Goal: Information Seeking & Learning: Get advice/opinions

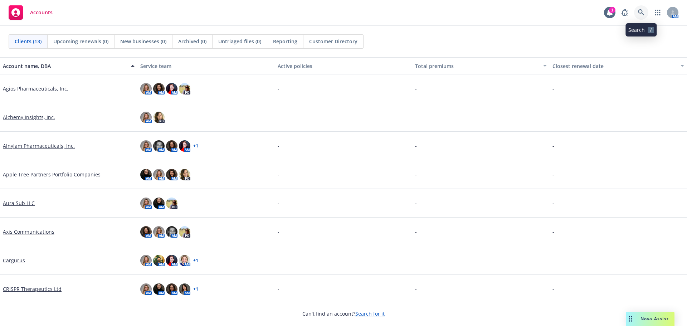
click at [640, 12] on icon at bounding box center [641, 12] width 6 height 6
click at [629, 319] on rect "Drag to move" at bounding box center [629, 318] width 1 height 1
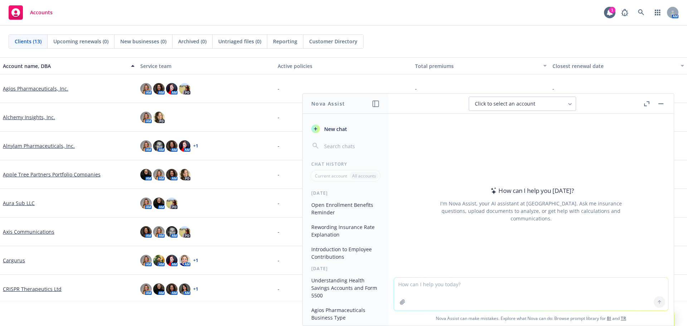
click at [465, 286] on textarea at bounding box center [531, 294] width 274 height 33
type textarea "what percentage of tech companies offer a tuition reimbursement program"
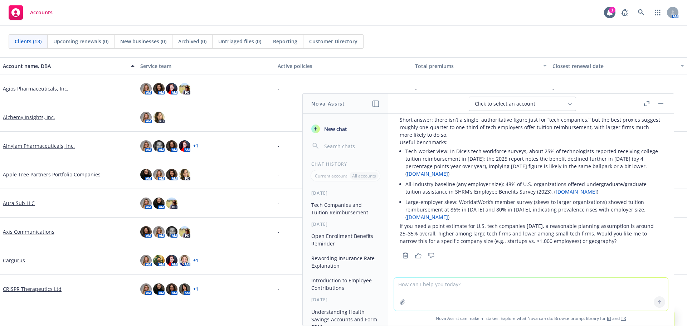
scroll to position [29, 0]
type textarea "yes, please narrow for tech companies >500 and provide sources"
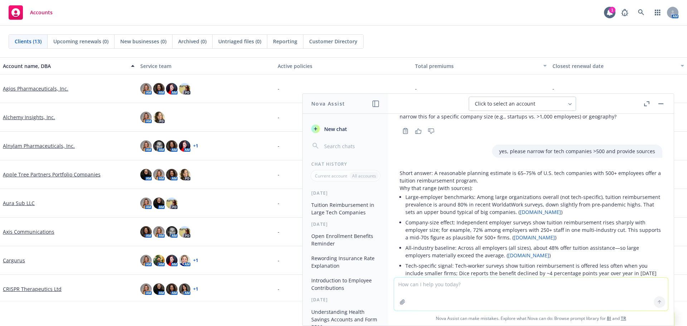
scroll to position [189, 0]
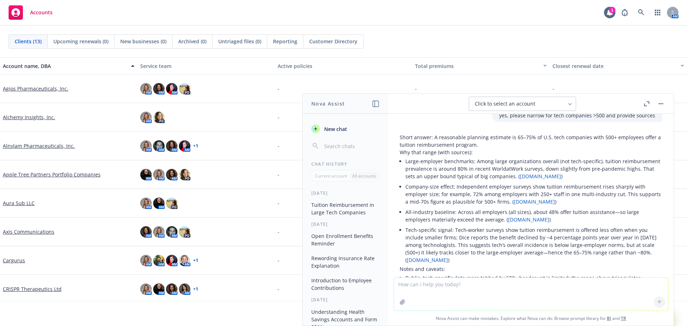
click at [515, 221] on link "shrm.org" at bounding box center [528, 219] width 41 height 7
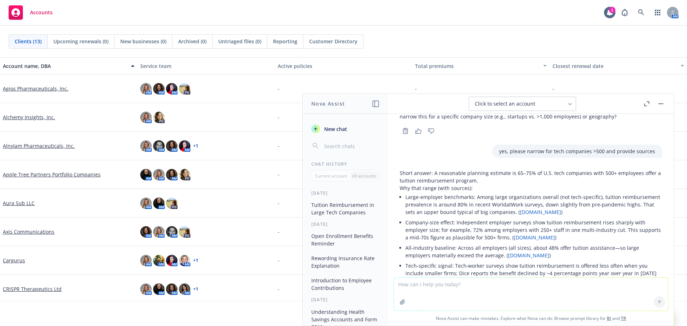
click at [437, 288] on textarea at bounding box center [531, 294] width 274 height 33
type textarea "d"
type textarea "what are my obligations to offer a section 132 plan to my employees"
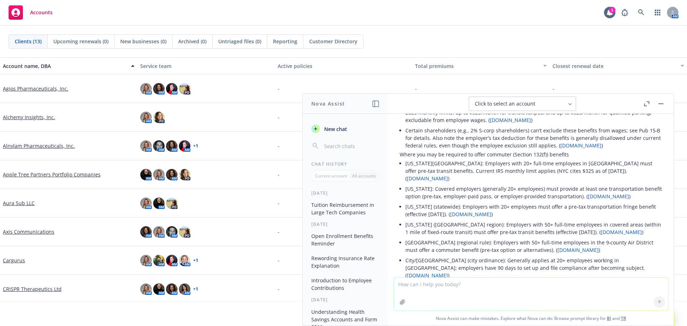
scroll to position [443, 0]
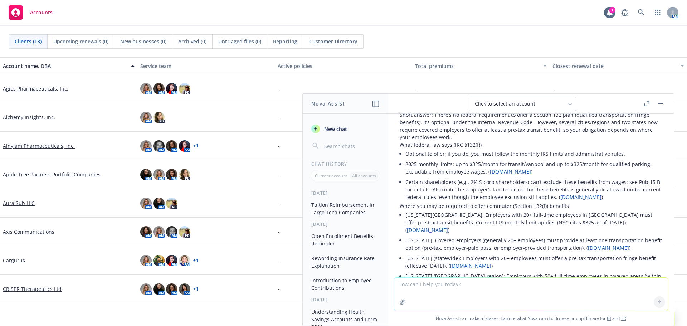
click at [469, 287] on textarea at bounding box center [531, 294] width 274 height 33
click at [442, 284] on textarea "what percentage of tech companies" at bounding box center [531, 294] width 274 height 34
click at [522, 285] on textarea "what percentage of large tech companies" at bounding box center [531, 294] width 274 height 34
type textarea "what percentage of large tech companies offer fully-paid gym memberships"
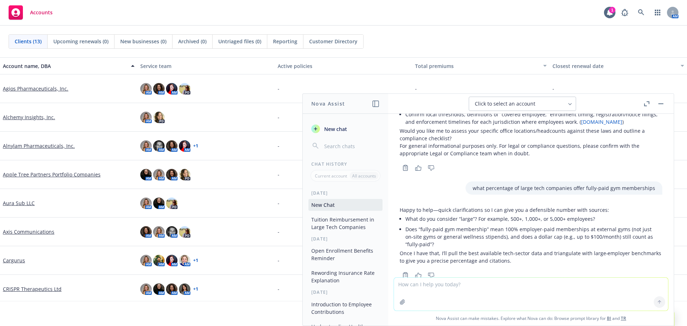
scroll to position [765, 0]
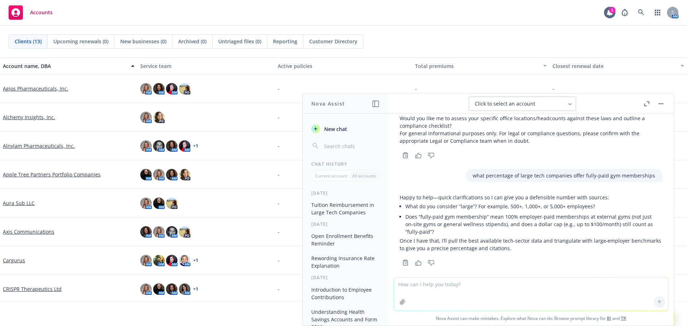
click at [464, 283] on textarea at bounding box center [531, 294] width 274 height 33
type textarea "5"
type textarea "anything over 500 employees, full paid means 100% employer-paid memberships at …"
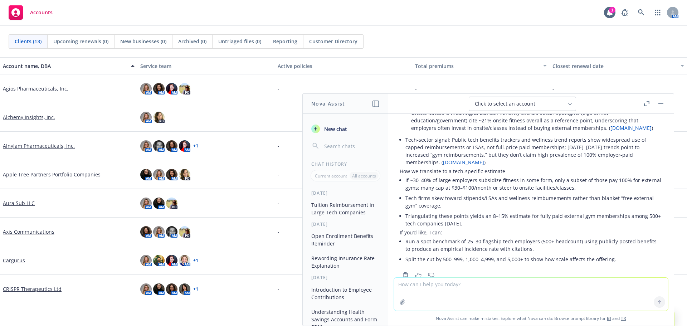
scroll to position [1075, 0]
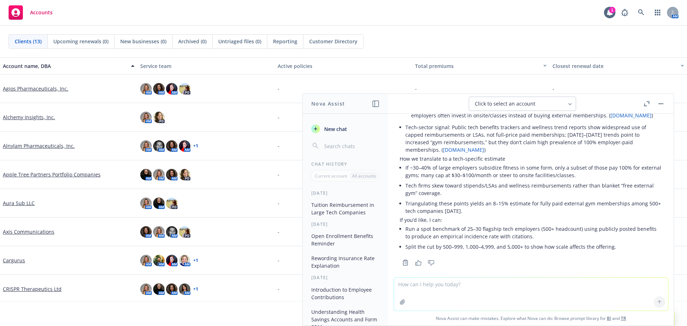
drag, startPoint x: 507, startPoint y: 135, endPoint x: 506, endPoint y: 141, distance: 6.7
click at [507, 135] on li "Tech‑sector signal: Public tech benefits trackers and wellness trend reports sh…" at bounding box center [533, 138] width 257 height 33
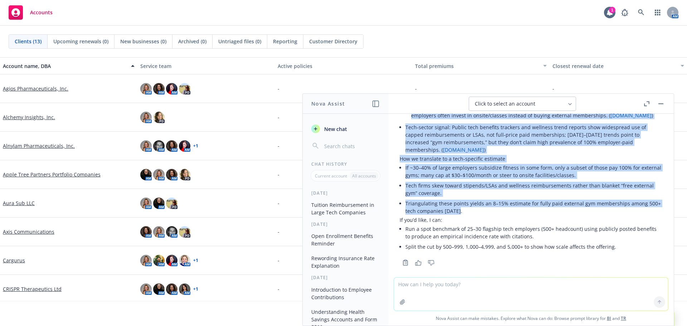
drag, startPoint x: 400, startPoint y: 173, endPoint x: 474, endPoint y: 205, distance: 80.6
click at [474, 205] on div "Short answer: Best estimate for large U.S. tech companies (500+ employees) full…" at bounding box center [531, 125] width 263 height 254
copy div "Short answer: Best estimate for large U.S. tech companies (500+ employees) full…"
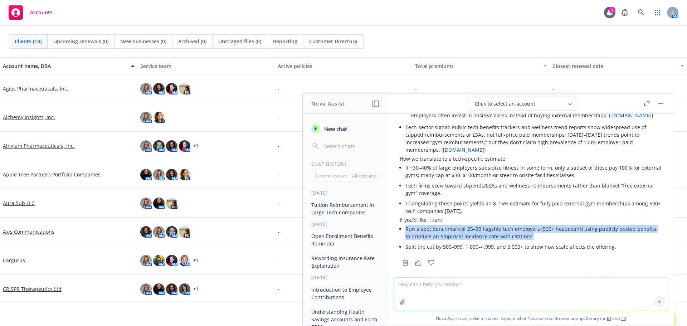
drag, startPoint x: 406, startPoint y: 221, endPoint x: 530, endPoint y: 229, distance: 124.0
click at [530, 229] on li "Run a spot benchmark of 25–30 flagship tech employers (500+ headcount) using pu…" at bounding box center [533, 233] width 257 height 18
copy li "Run a spot benchmark of 25–30 flagship tech employers (500+ headcount) using pu…"
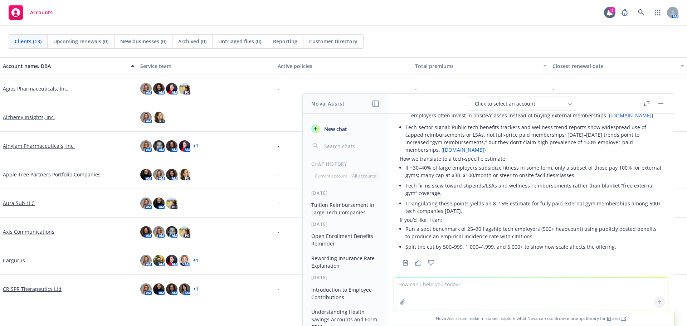
click at [474, 288] on textarea at bounding box center [531, 294] width 274 height 33
paste textarea "Run a spot benchmark of 25–30 flagship tech employers (500+ headcount) using pu…"
type textarea "Run a spot benchmark of 25–30 flagship tech employers (500+ headcount) using pu…"
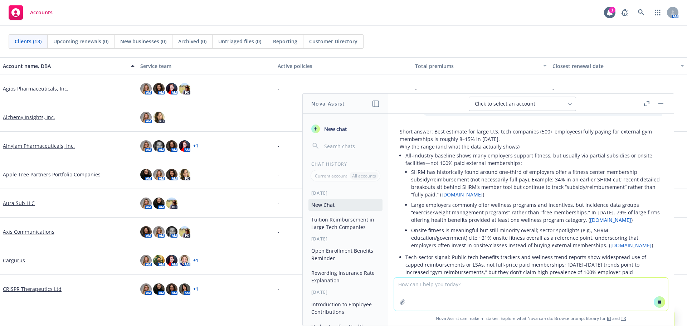
scroll to position [881, 0]
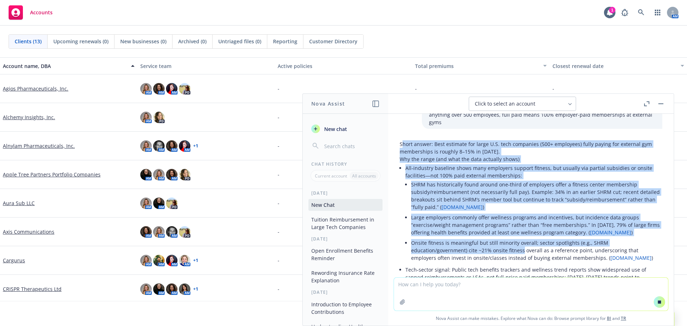
drag, startPoint x: 401, startPoint y: 137, endPoint x: 521, endPoint y: 245, distance: 161.1
click at [521, 245] on div "Short answer: Best estimate for large U.S. tech companies (500+ employees) full…" at bounding box center [531, 267] width 263 height 254
click at [447, 155] on p "Why the range (and what the data actually shows)" at bounding box center [531, 159] width 263 height 8
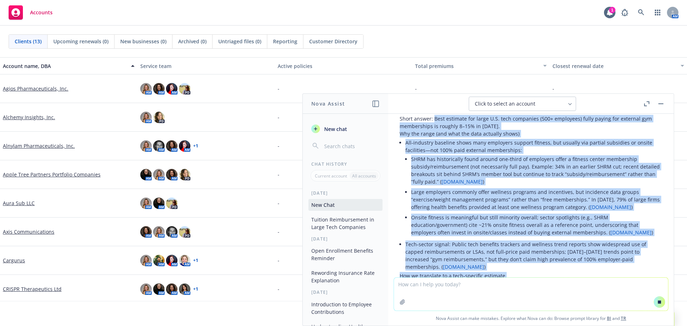
scroll to position [973, 0]
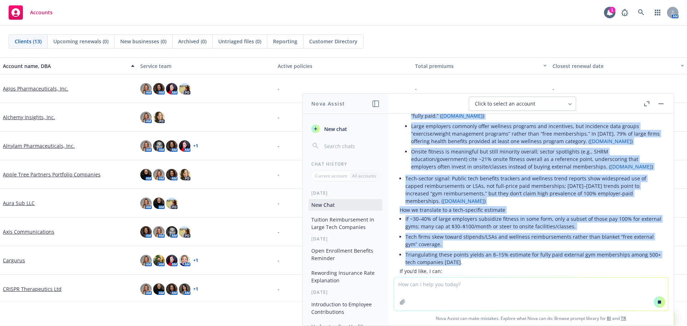
drag, startPoint x: 433, startPoint y: 138, endPoint x: 474, endPoint y: 254, distance: 123.5
click at [474, 254] on div "Short answer: Best estimate for large U.S. tech companies (500+ employees) full…" at bounding box center [531, 176] width 263 height 254
copy div "Best estimate for large U.S. tech companies (500+ employees) fully paying for e…"
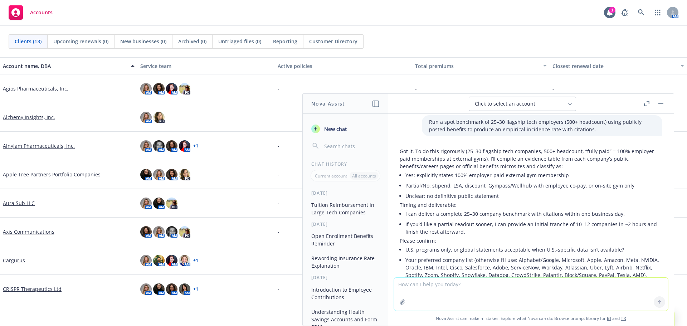
scroll to position [1272, 0]
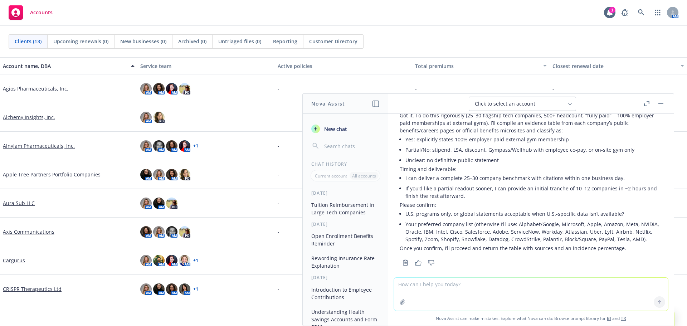
click at [499, 279] on textarea at bounding box center [531, 294] width 274 height 33
type textarea "Please proceed with complete benchmark."
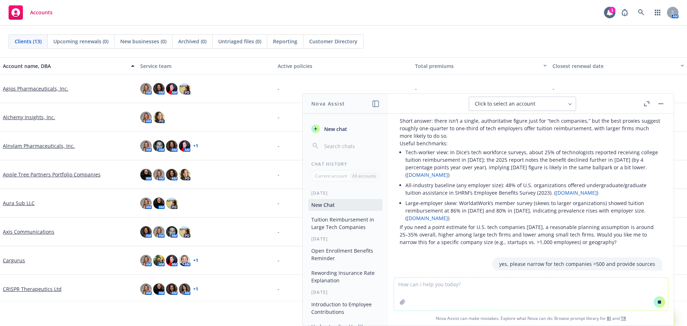
scroll to position [0, 0]
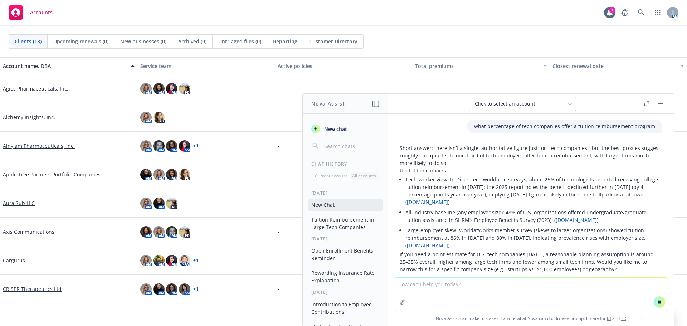
click at [469, 170] on p "Useful benchmarks:" at bounding box center [531, 171] width 263 height 8
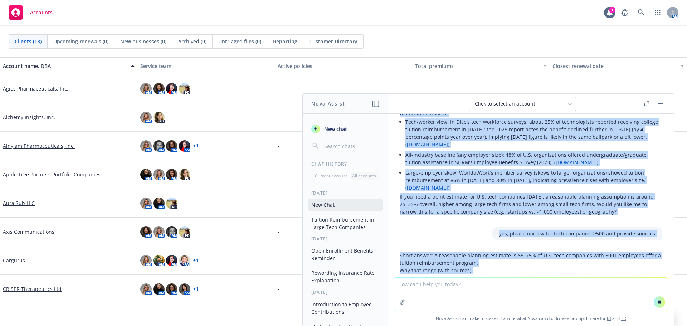
scroll to position [58, 0]
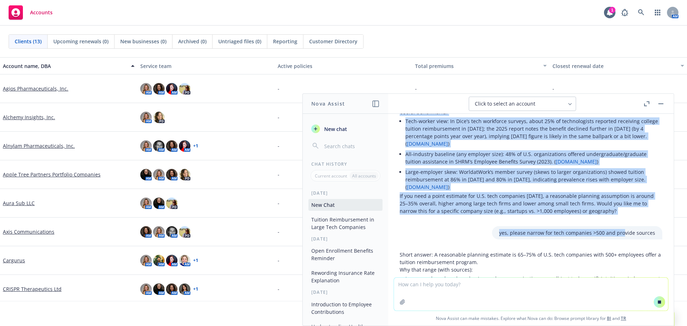
drag, startPoint x: 432, startPoint y: 148, endPoint x: 616, endPoint y: 237, distance: 204.8
click at [616, 237] on div "what percentage of tech companies offer a tuition reimbursement program Short a…" at bounding box center [531, 196] width 286 height 164
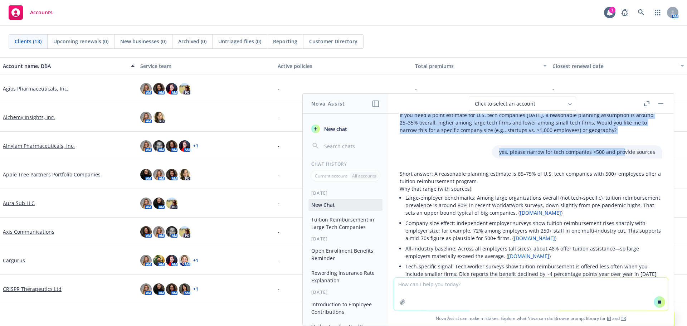
scroll to position [130, 0]
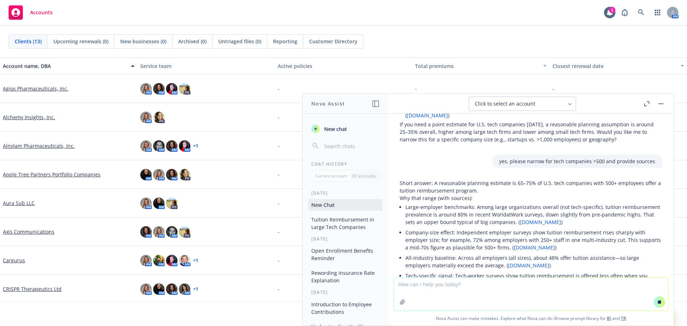
click at [483, 195] on p "Why that range (with sources):" at bounding box center [531, 198] width 263 height 8
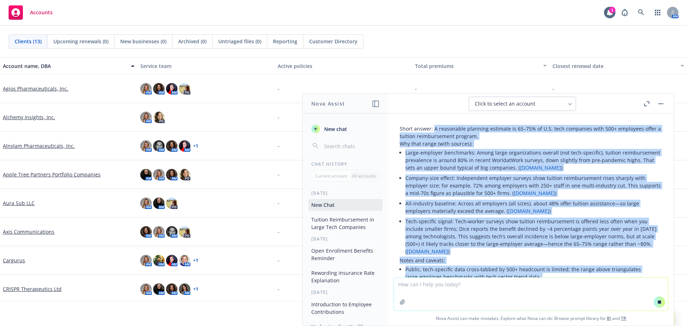
scroll to position [286, 0]
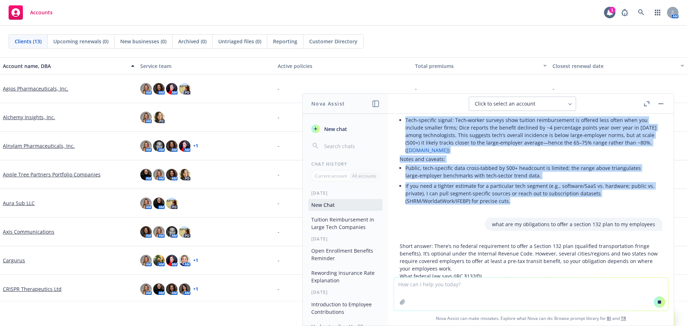
drag, startPoint x: 433, startPoint y: 183, endPoint x: 528, endPoint y: 202, distance: 96.3
click at [528, 202] on div "Short answer: A reasonable planning estimate is 65–75% of U.S. tech companies w…" at bounding box center [531, 115] width 263 height 182
copy div "A reasonable planning estimate is 65–75% of U.S. tech companies with 500+ emplo…"
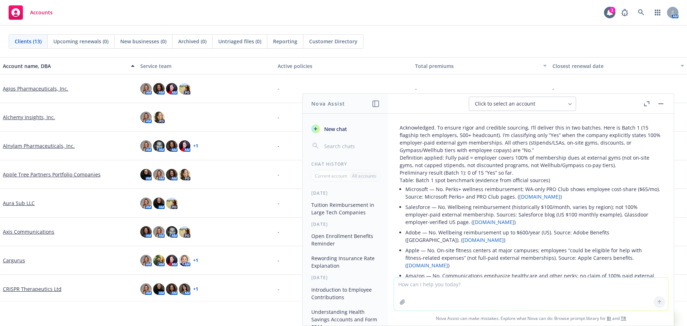
scroll to position [1378, 0]
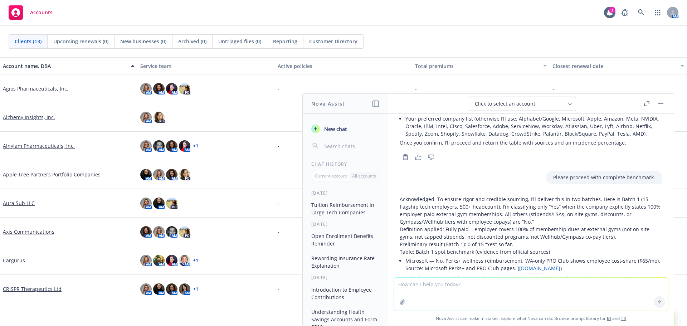
click at [459, 288] on textarea at bounding box center [531, 294] width 274 height 33
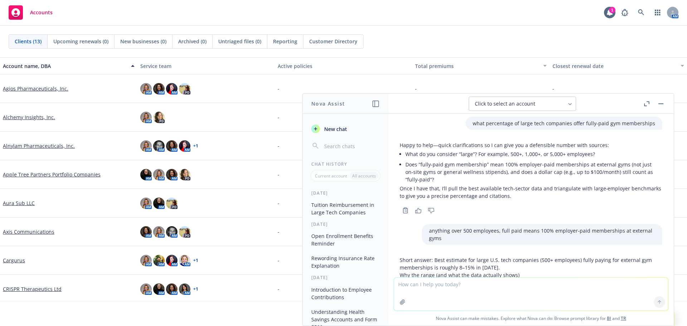
scroll to position [841, 0]
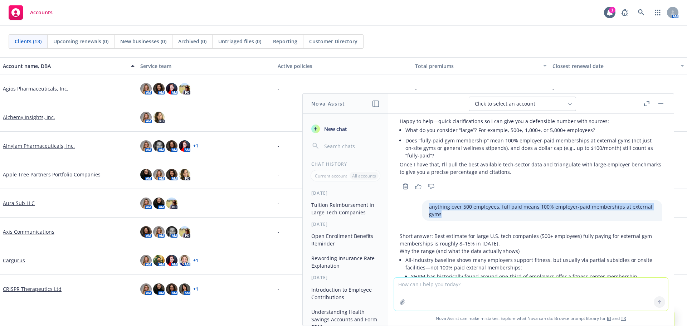
drag, startPoint x: 434, startPoint y: 208, endPoint x: 418, endPoint y: 201, distance: 17.0
click at [429, 203] on p "anything over 500 employees, full paid means 100% employer-paid memberships at …" at bounding box center [542, 210] width 226 height 15
copy p "anything over 500 employees, full paid means 100% employer-paid memberships at …"
click at [410, 285] on textarea at bounding box center [531, 294] width 274 height 33
paste textarea "anything over 500 employees, full paid means 100% employer-paid memberships at …"
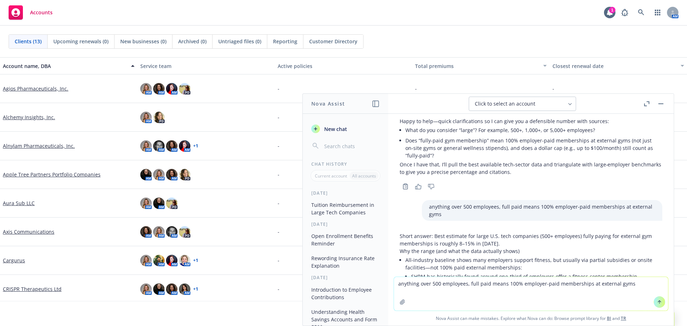
drag, startPoint x: 396, startPoint y: 287, endPoint x: 400, endPoint y: 286, distance: 4.4
click at [396, 287] on textarea "anything over 500 employees, full paid means 100% employer-paid memberships at …" at bounding box center [531, 294] width 274 height 34
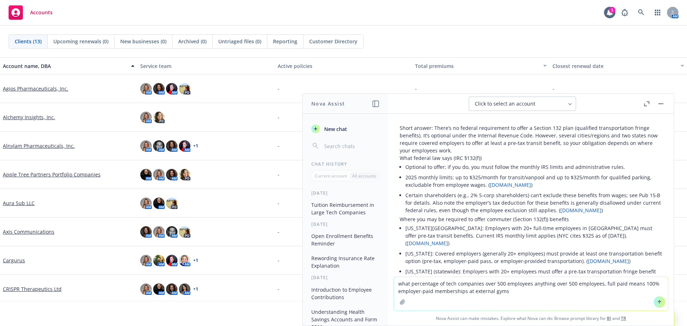
scroll to position [36, 0]
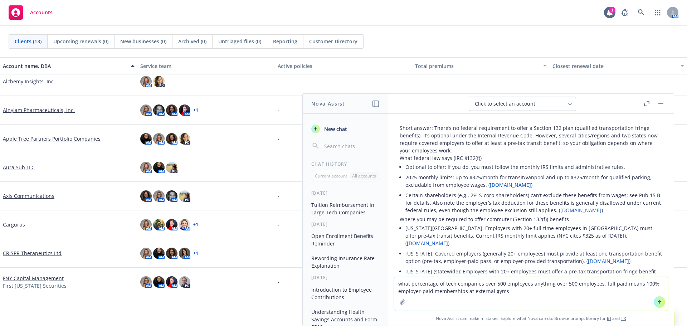
click at [531, 290] on textarea "what percentage of tech companies over 500 employees anything over 500 employee…" at bounding box center [531, 294] width 274 height 34
drag, startPoint x: 528, startPoint y: 285, endPoint x: 577, endPoint y: 292, distance: 49.9
click at [532, 291] on textarea "what percentage of tech companies over 500 employees anything over 500 employee…" at bounding box center [531, 294] width 274 height 34
type textarea "what percentage of tech companies over 500 employees offer a tuition reimbursem…"
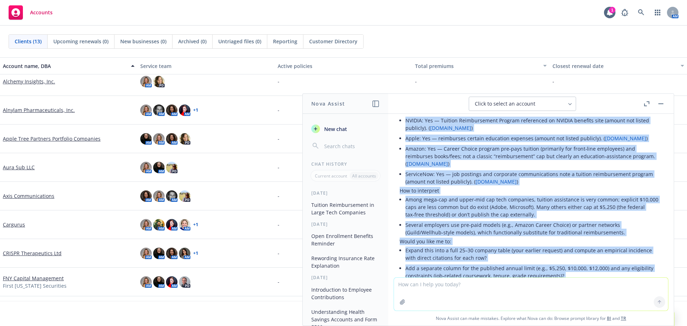
scroll to position [2325, 0]
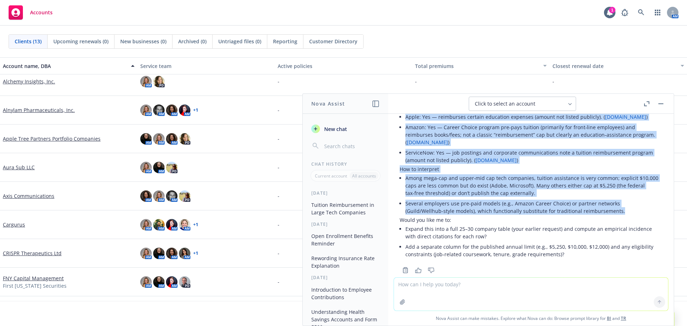
drag, startPoint x: 406, startPoint y: 161, endPoint x: 623, endPoint y: 197, distance: 219.8
click at [623, 197] on div "Here’s a defensible, current snapshot for U.S. tech employers with 500+ employe…" at bounding box center [531, 100] width 263 height 318
copy div "Point estimate: roughly 70–85% of large tech employers (500+) offer some form o…"
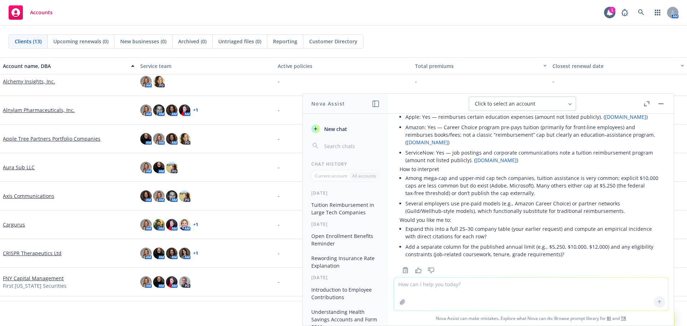
click at [462, 242] on li "Add a separate column for the published annual limit (e.g., $5,250, $10,000, $1…" at bounding box center [533, 251] width 257 height 18
click at [468, 291] on textarea at bounding box center [531, 294] width 274 height 33
type textarea "R"
click at [631, 288] on textarea "my tech company offers a tuition reimbursement program covering up to $10k in e…" at bounding box center [531, 294] width 274 height 34
click at [589, 282] on textarea "my tech company offers a tuition reimbursement program covering up to $10k in e…" at bounding box center [531, 294] width 274 height 34
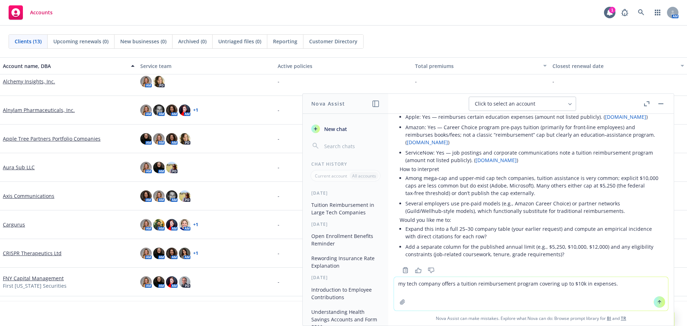
click at [621, 280] on textarea "my tech company offers a tuition reimbursement program covering up to $10k in e…" at bounding box center [531, 294] width 274 height 34
type textarea "my tech company offers a tuition reimbursement program covering up to $10k in e…"
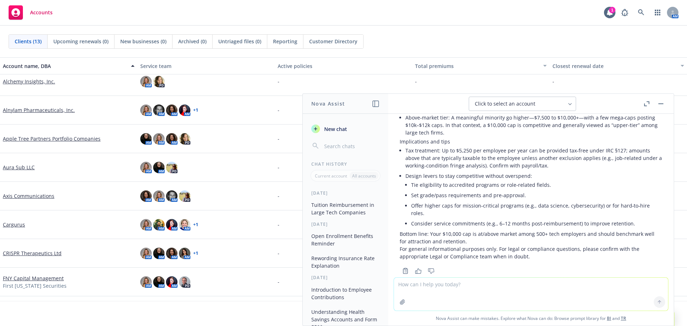
scroll to position [2565, 0]
click at [509, 189] on li "Set grade/pass requirements and pre‑approval." at bounding box center [536, 194] width 251 height 10
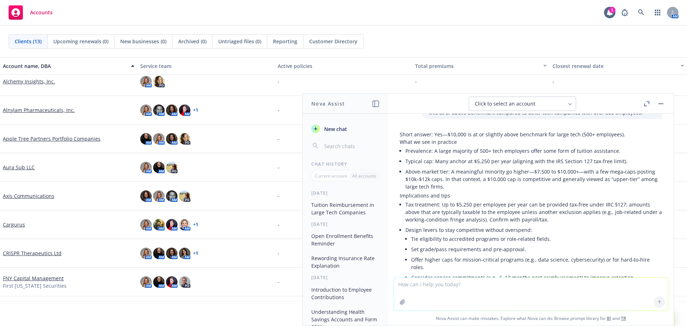
scroll to position [2493, 0]
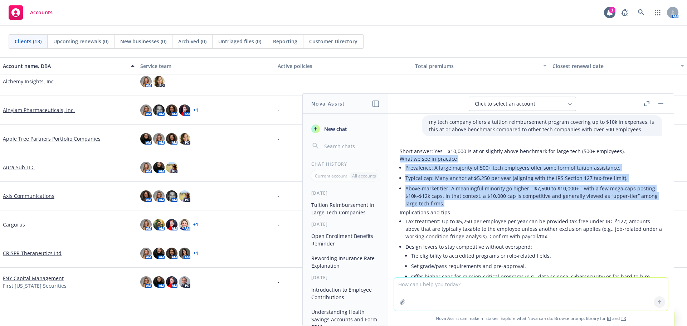
drag, startPoint x: 399, startPoint y: 144, endPoint x: 473, endPoint y: 187, distance: 85.4
click at [473, 187] on div "Short answer: Yes—$10,000 is at or slightly above benchmark for large tech (500…" at bounding box center [531, 246] width 274 height 202
copy div "What we see in practice Prevalence: A large majority of 500+ tech employers off…"
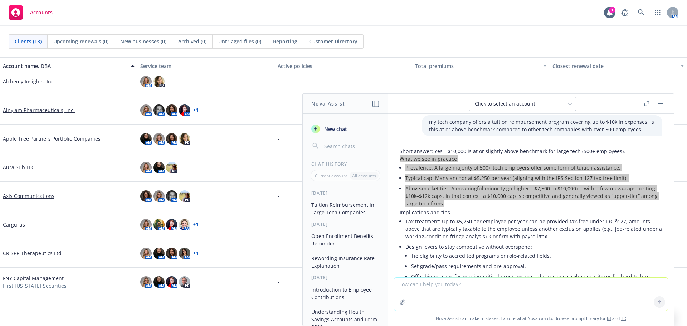
scroll to position [2529, 0]
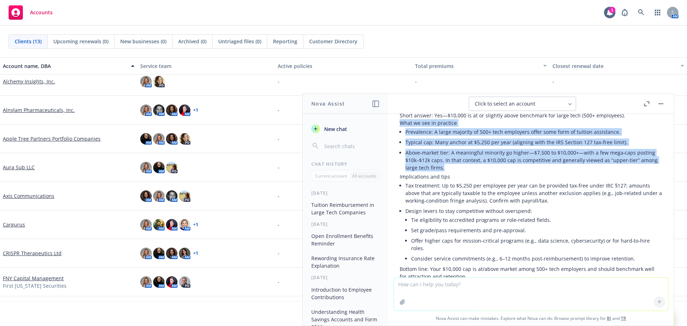
click at [487, 289] on textarea at bounding box center [531, 294] width 274 height 33
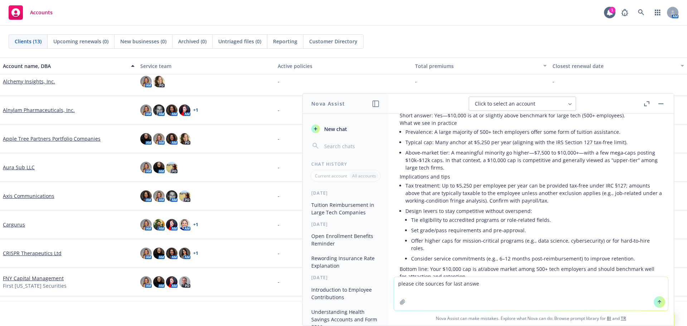
type textarea "please cite sources for last answer"
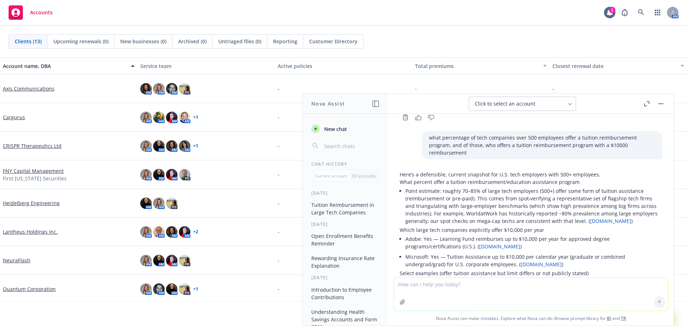
scroll to position [2079, 0]
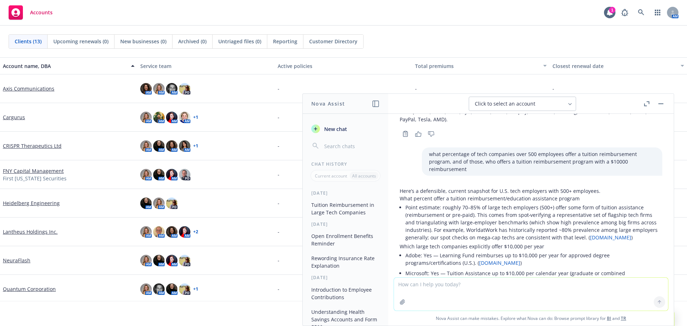
paste textarea "As you know, benchmarking is data-driven but is also can be colored based on in…"
type textarea "As you know, benchmarking is data-driven but is also can be colored based on in…"
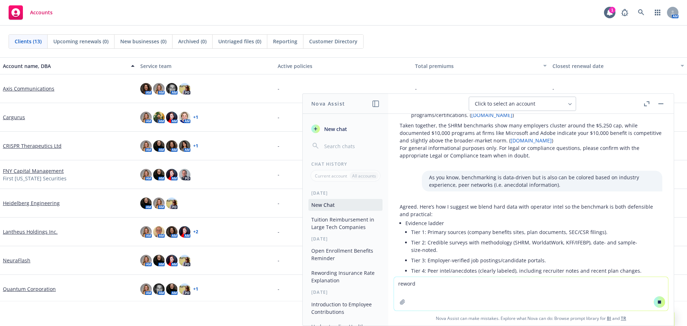
scroll to position [2751, 0]
paste textarea "As you know, benchmarking is data-driven but is also can be colored based on in…"
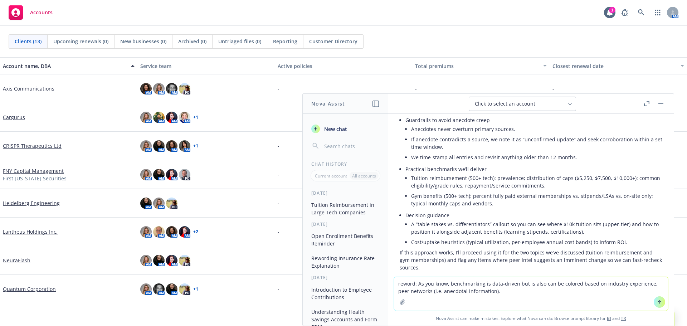
scroll to position [3106, 0]
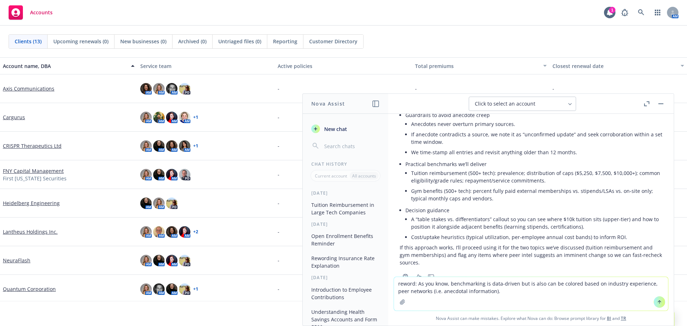
type textarea "reword: As you know, benchmarking is data-driven but is also can be colored bas…"
click at [658, 301] on icon at bounding box center [659, 301] width 3 height 1
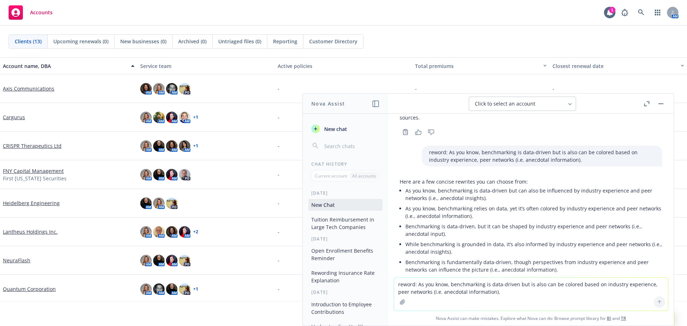
scroll to position [3259, 0]
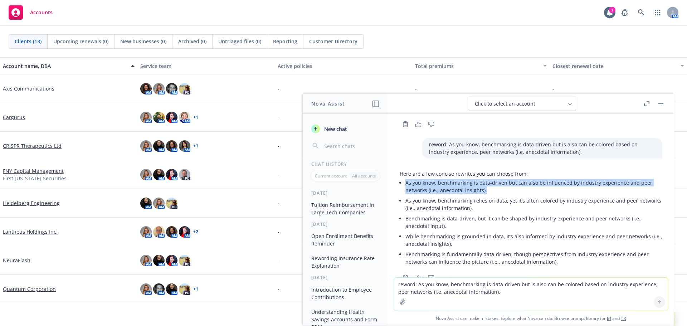
drag, startPoint x: 405, startPoint y: 160, endPoint x: 488, endPoint y: 167, distance: 82.6
click at [488, 177] on li "As you know, benchmarking is data-driven but can also be influenced by industry…" at bounding box center [533, 186] width 257 height 18
copy li "As you know, benchmarking is data-driven but can also be influenced by industry…"
